Goal: Task Accomplishment & Management: Manage account settings

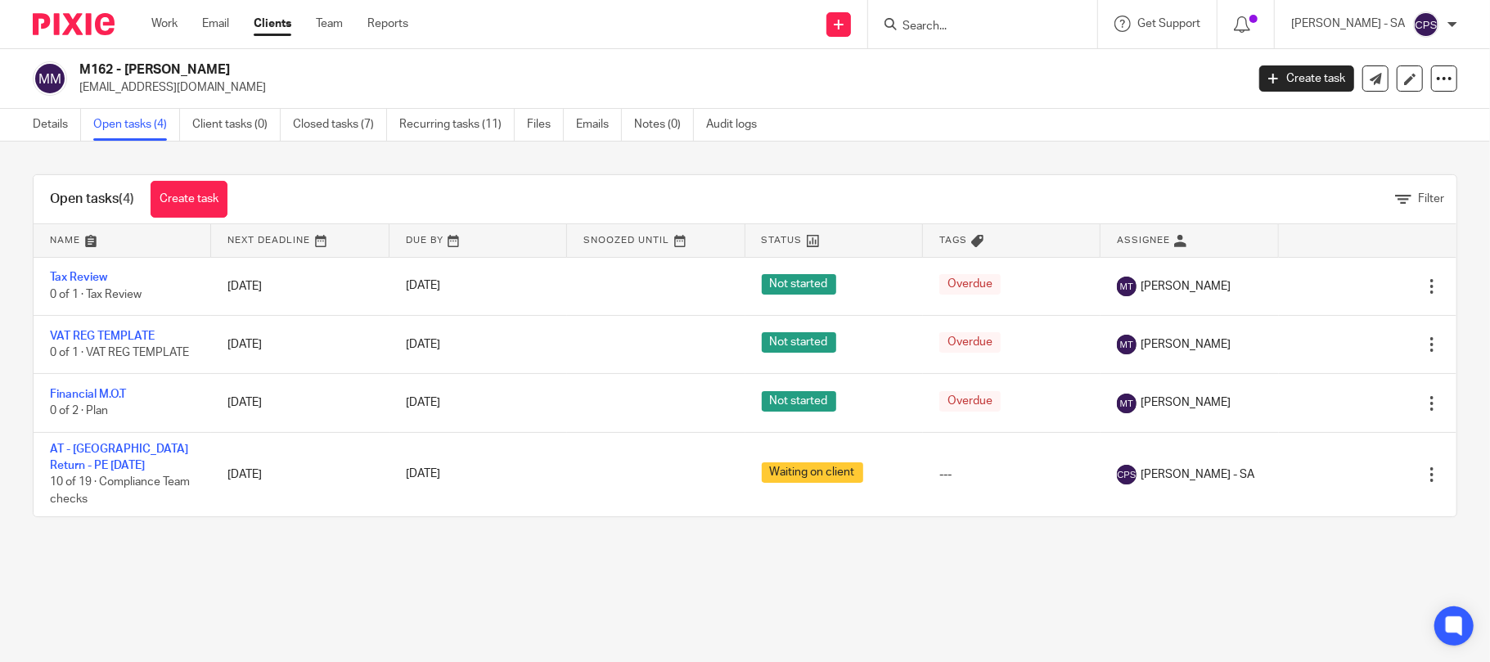
click at [918, 16] on form at bounding box center [988, 24] width 174 height 20
click at [942, 28] on input "Search" at bounding box center [974, 27] width 147 height 15
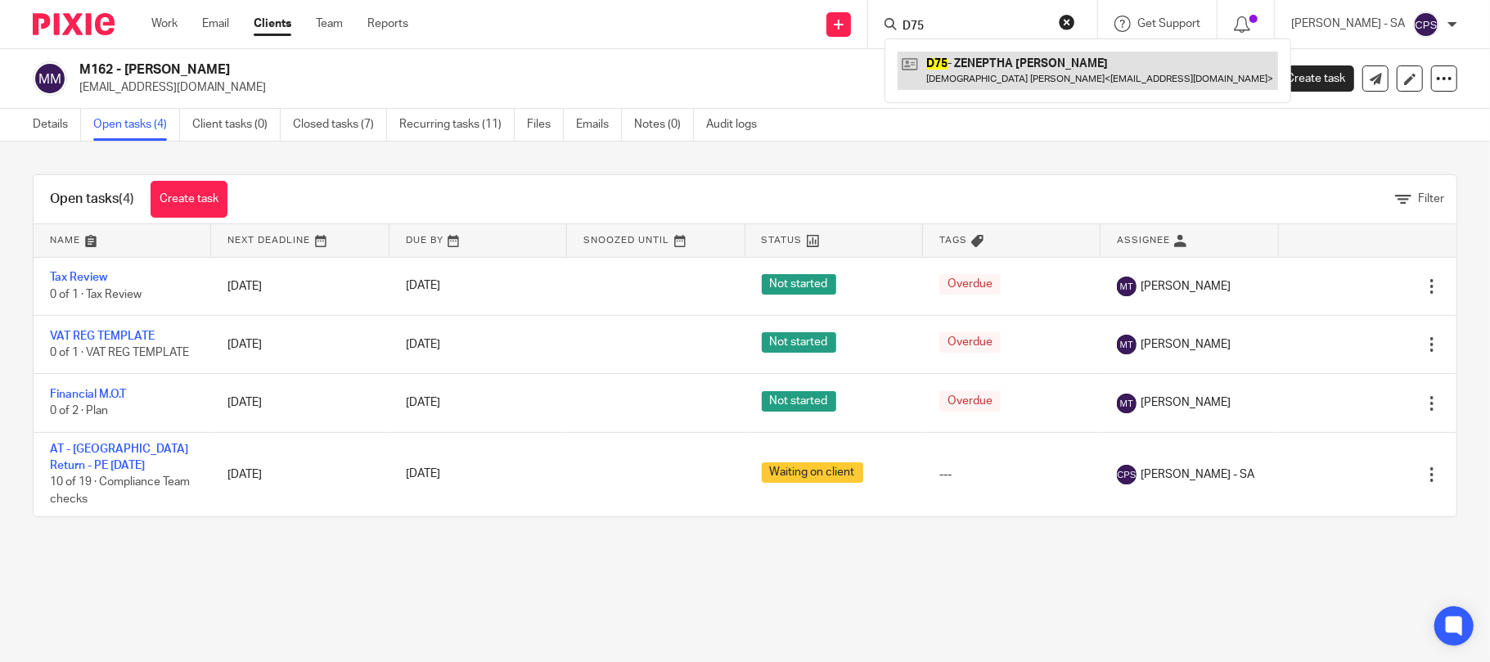
type input "D75"
click at [960, 69] on link at bounding box center [1087, 71] width 380 height 38
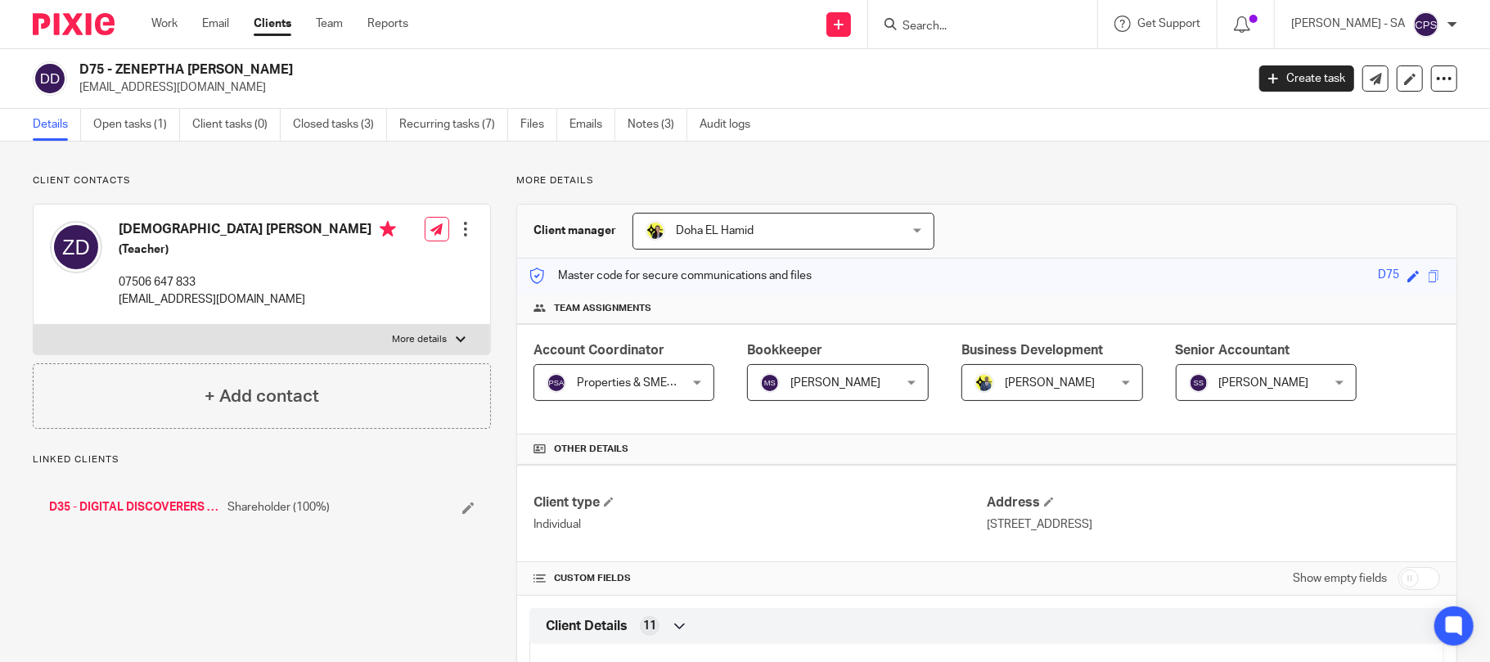
click at [92, 136] on ul "Details Open tasks (1) Client tasks (0) Closed tasks (3) Recurring tasks (7) Fi…" at bounding box center [404, 125] width 742 height 32
click at [135, 96] on div "D75 - ZENEPTHA DECORDOVA zeneptha@yahoo.co.uk Create task Update from Companies…" at bounding box center [745, 79] width 1490 height 60
click at [144, 125] on link "Open tasks (1)" at bounding box center [136, 125] width 87 height 32
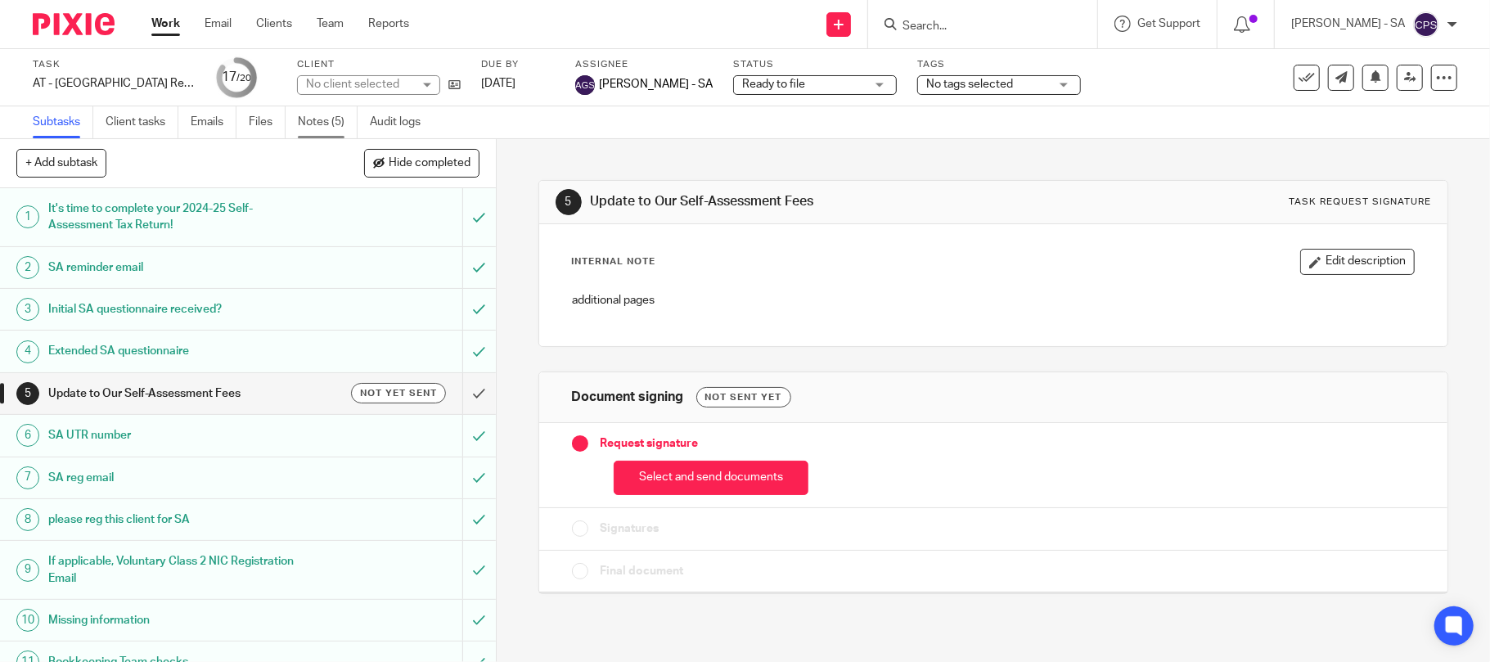
click at [341, 116] on link "Notes (5)" at bounding box center [328, 122] width 60 height 32
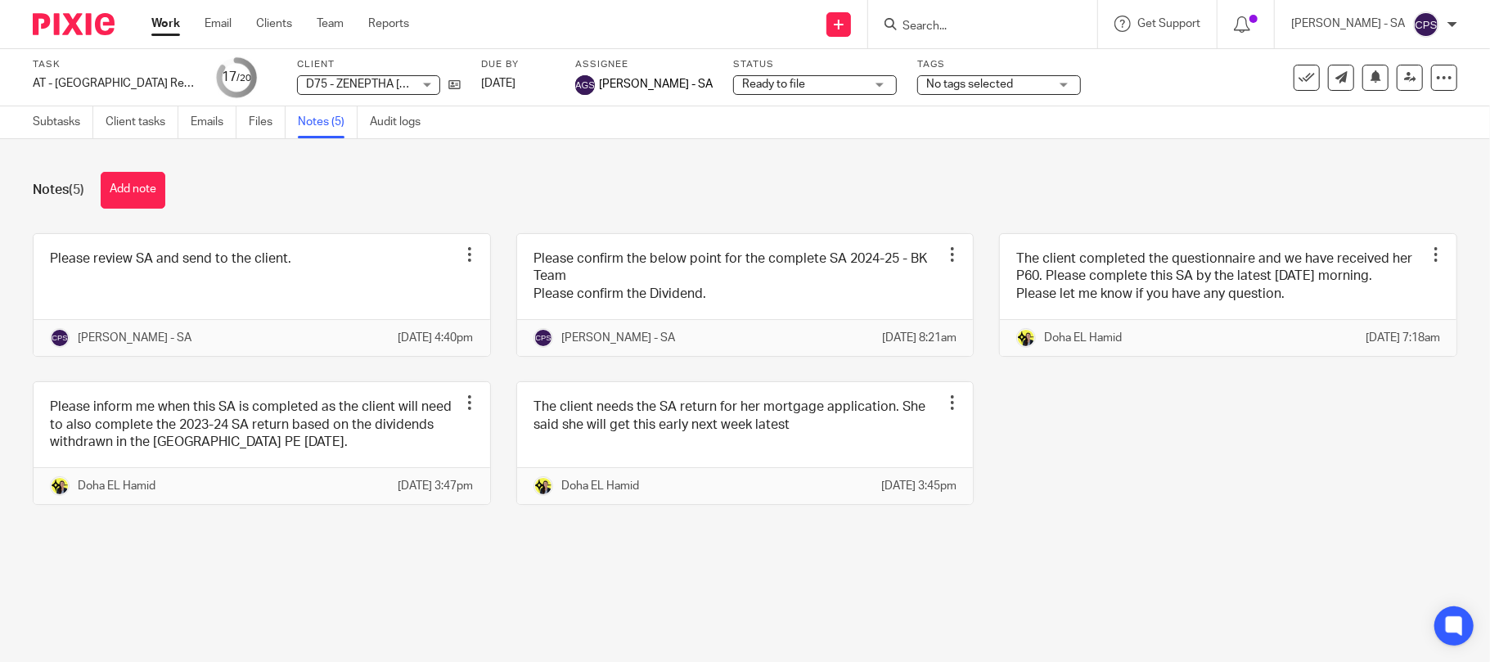
click at [1454, 17] on div "[PERSON_NAME] - SA" at bounding box center [1374, 24] width 166 height 26
click at [1396, 103] on li "Logout" at bounding box center [1394, 113] width 108 height 24
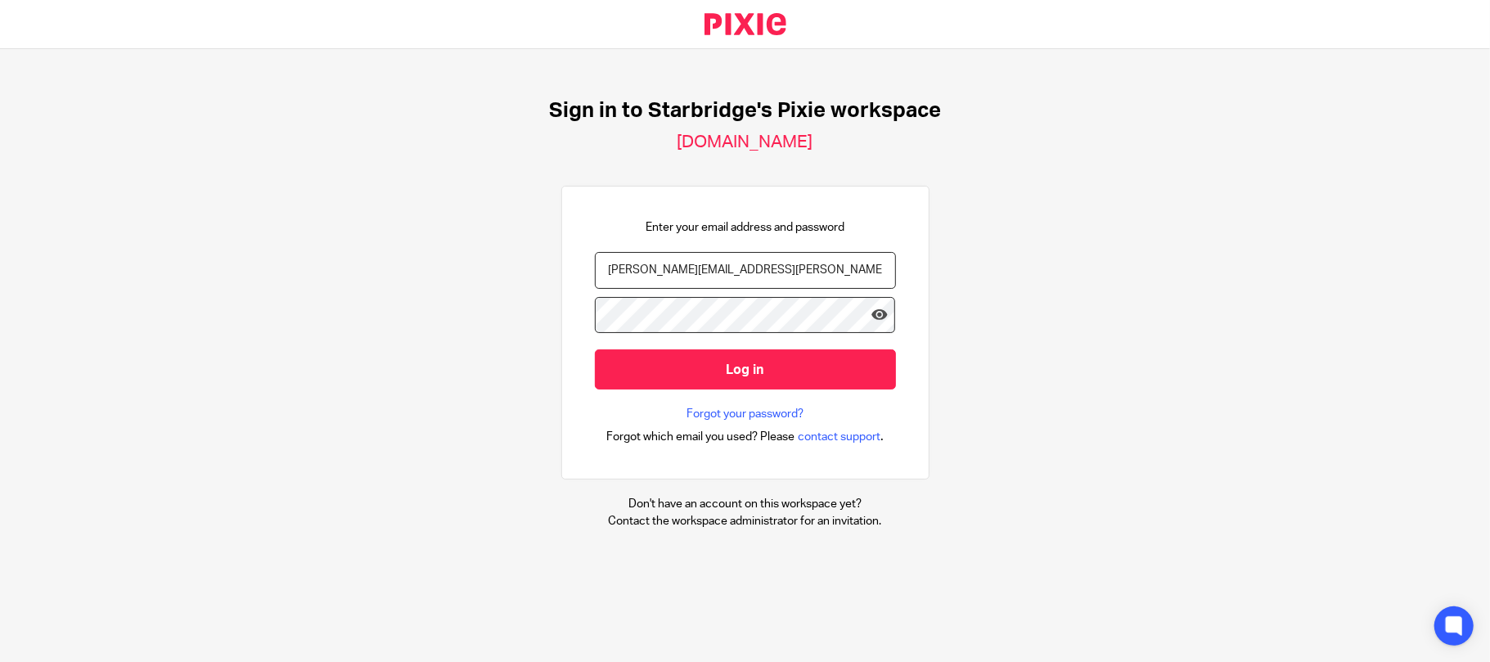
click at [748, 257] on input "chirag.patoliya@confiancebizsol.com" at bounding box center [745, 270] width 301 height 37
click at [793, 269] on input "chirag.patoliya@confiancebizsol.com" at bounding box center [745, 270] width 301 height 37
type input "anjali.gamit@confiancebizsol.in"
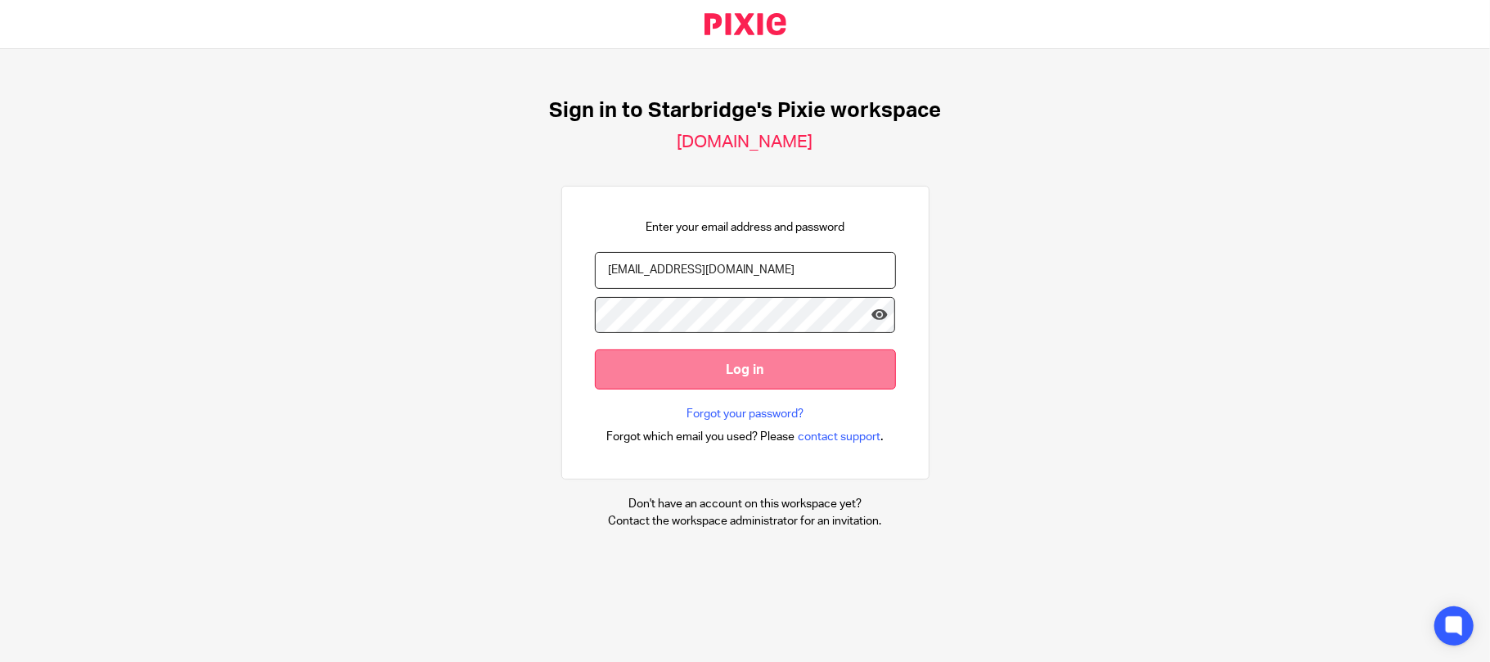
click at [722, 357] on input "Log in" at bounding box center [745, 369] width 301 height 40
